Goal: Task Accomplishment & Management: Manage account settings

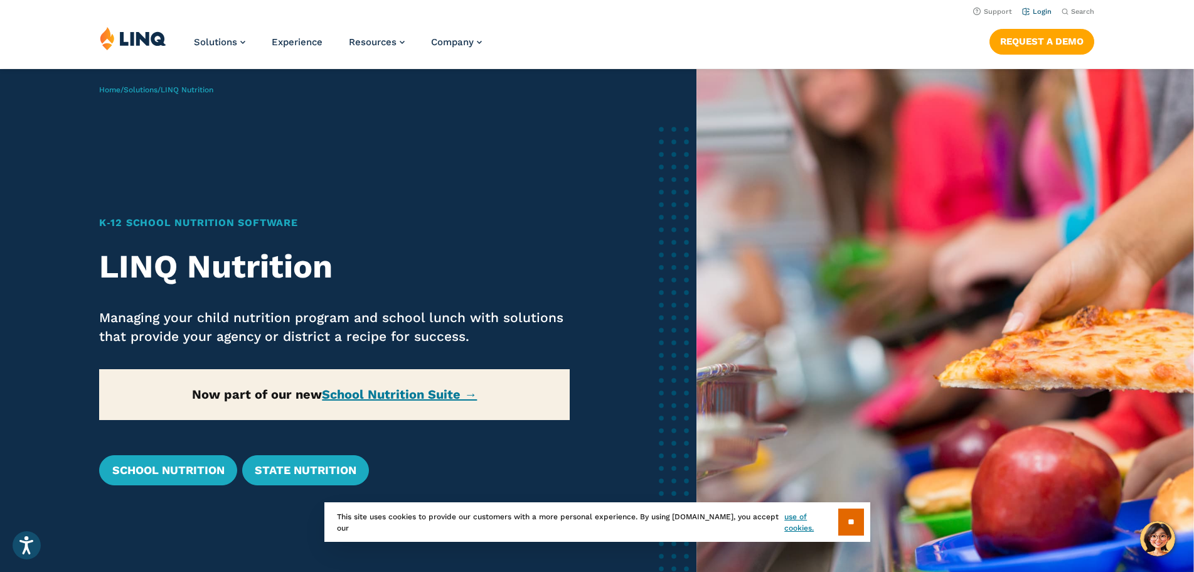
click at [1027, 6] on li "Login" at bounding box center [1036, 11] width 29 height 14
click at [1037, 11] on link "Login" at bounding box center [1036, 12] width 29 height 8
